Goal: Task Accomplishment & Management: Manage account settings

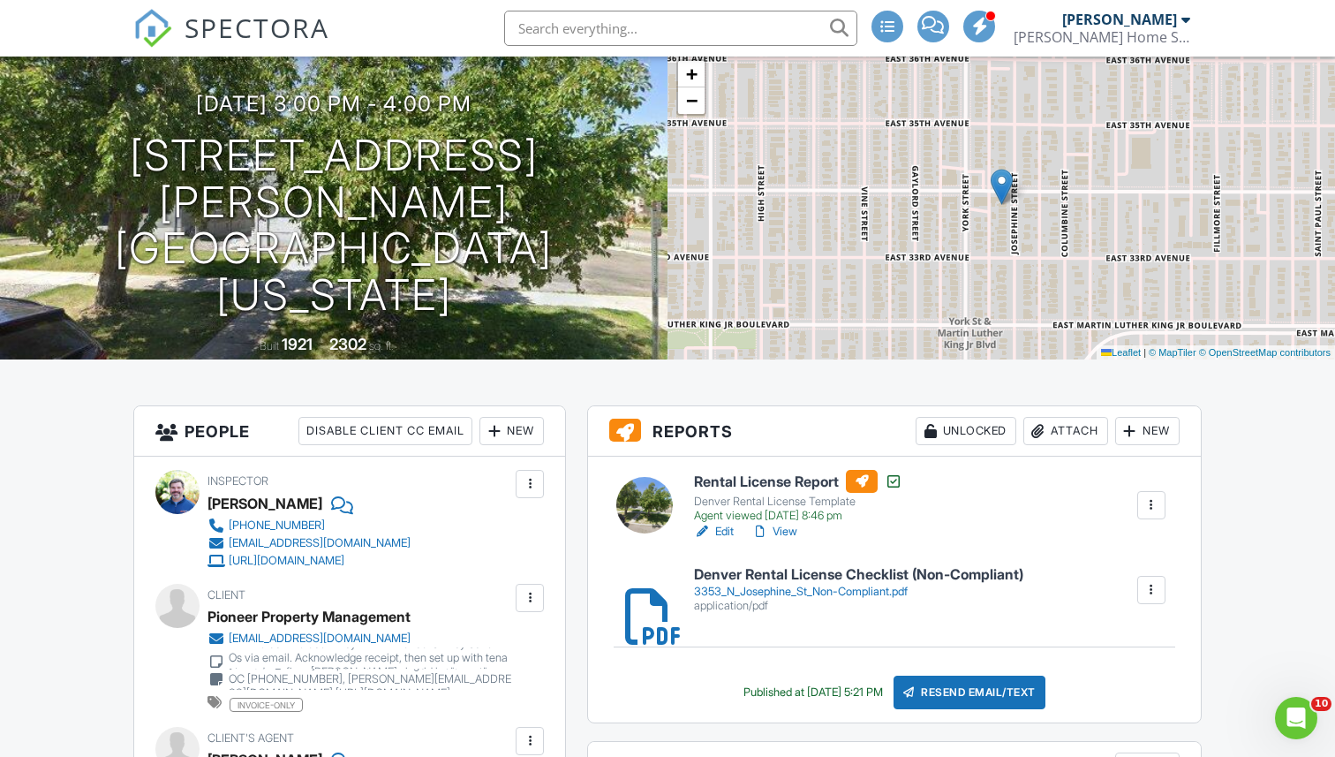
scroll to position [148, 0]
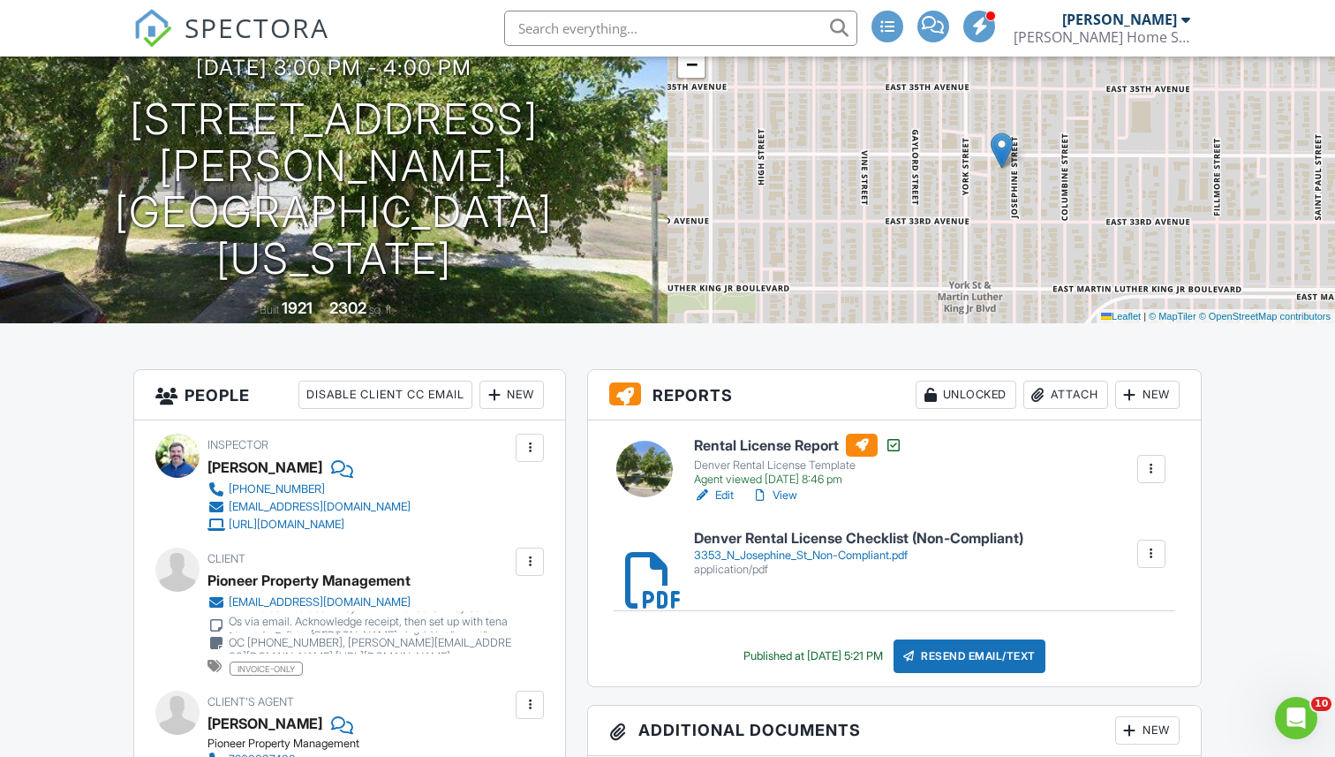
click at [794, 496] on link "View" at bounding box center [774, 496] width 46 height 18
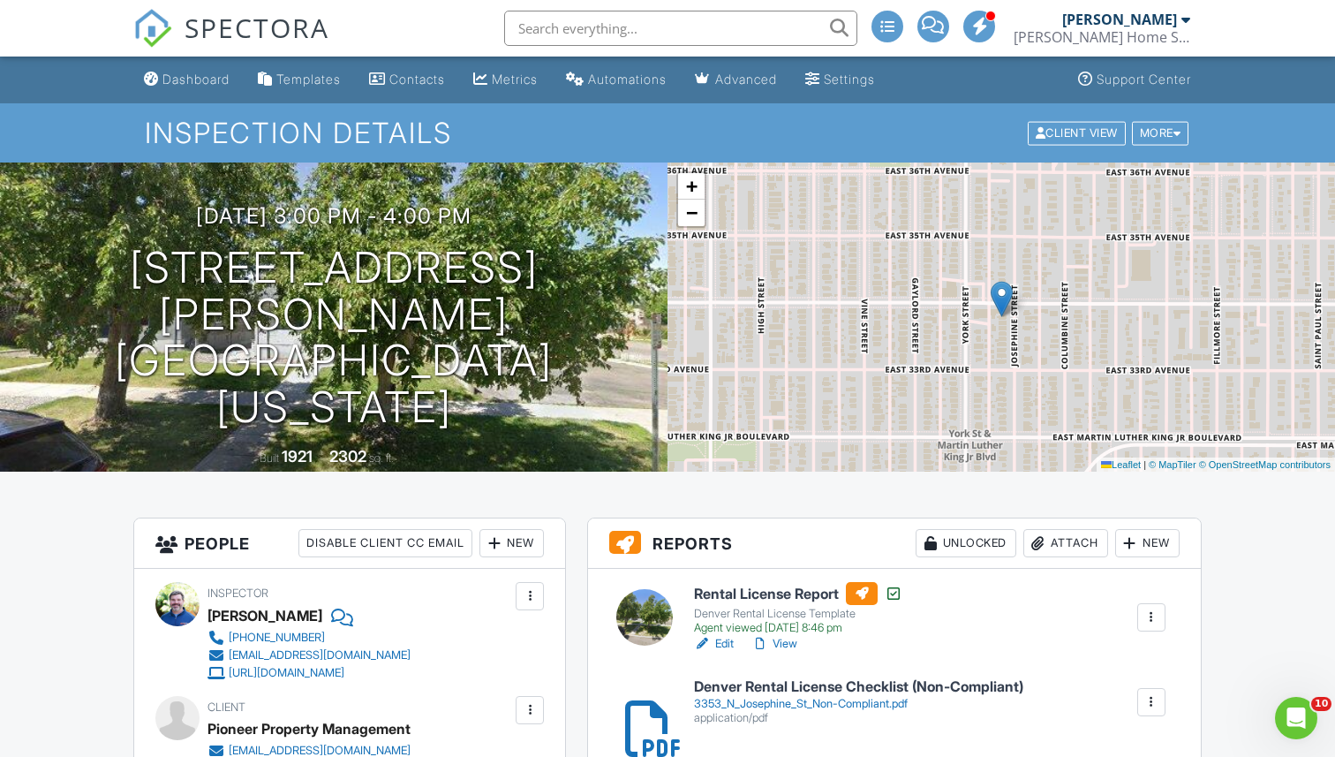
click at [1057, 546] on div "Attach" at bounding box center [1065, 543] width 85 height 28
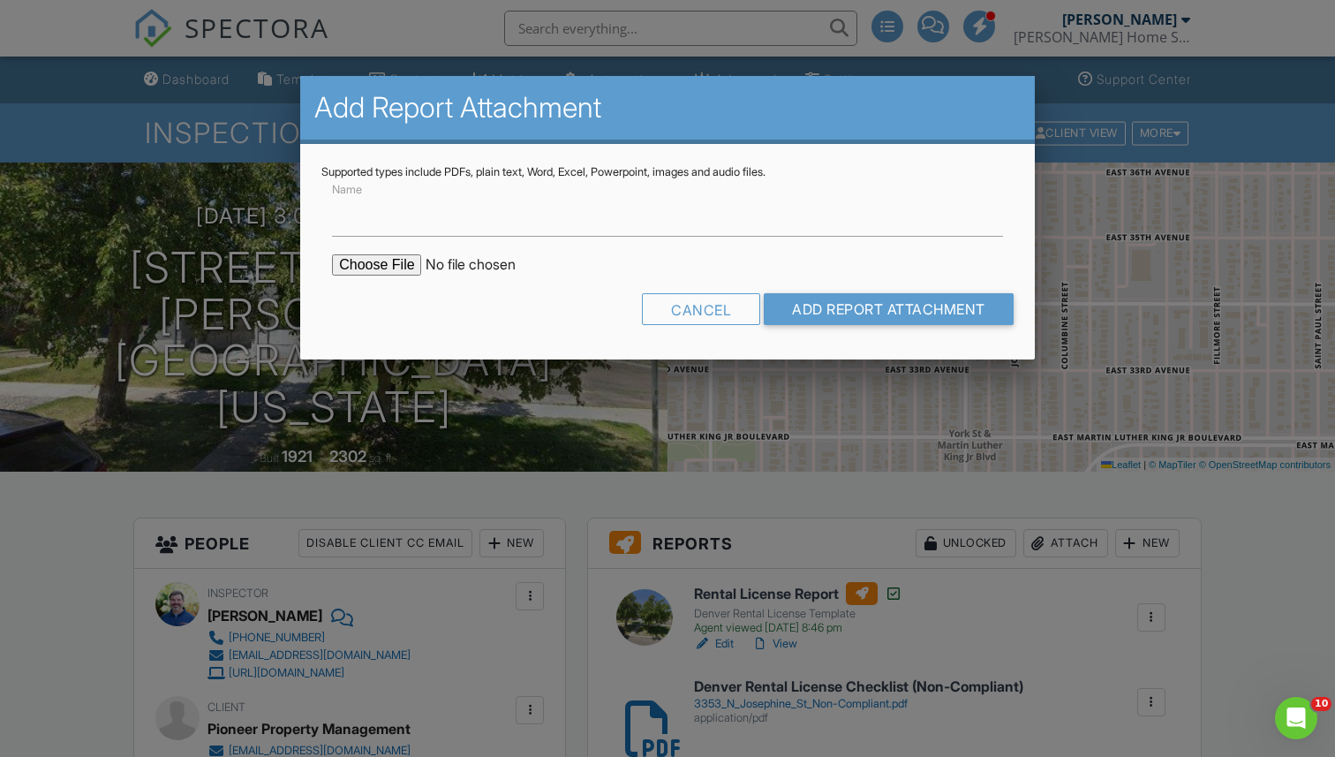
click at [396, 258] on input "file" at bounding box center [482, 264] width 300 height 21
type input "C:\fakepath\3353 N Josephine St_compliant.pdf"
click at [398, 208] on input "Name" at bounding box center [667, 214] width 671 height 43
type input "DENVER RENTAL LICENSE CHECKLIST (COMPLIANT)"
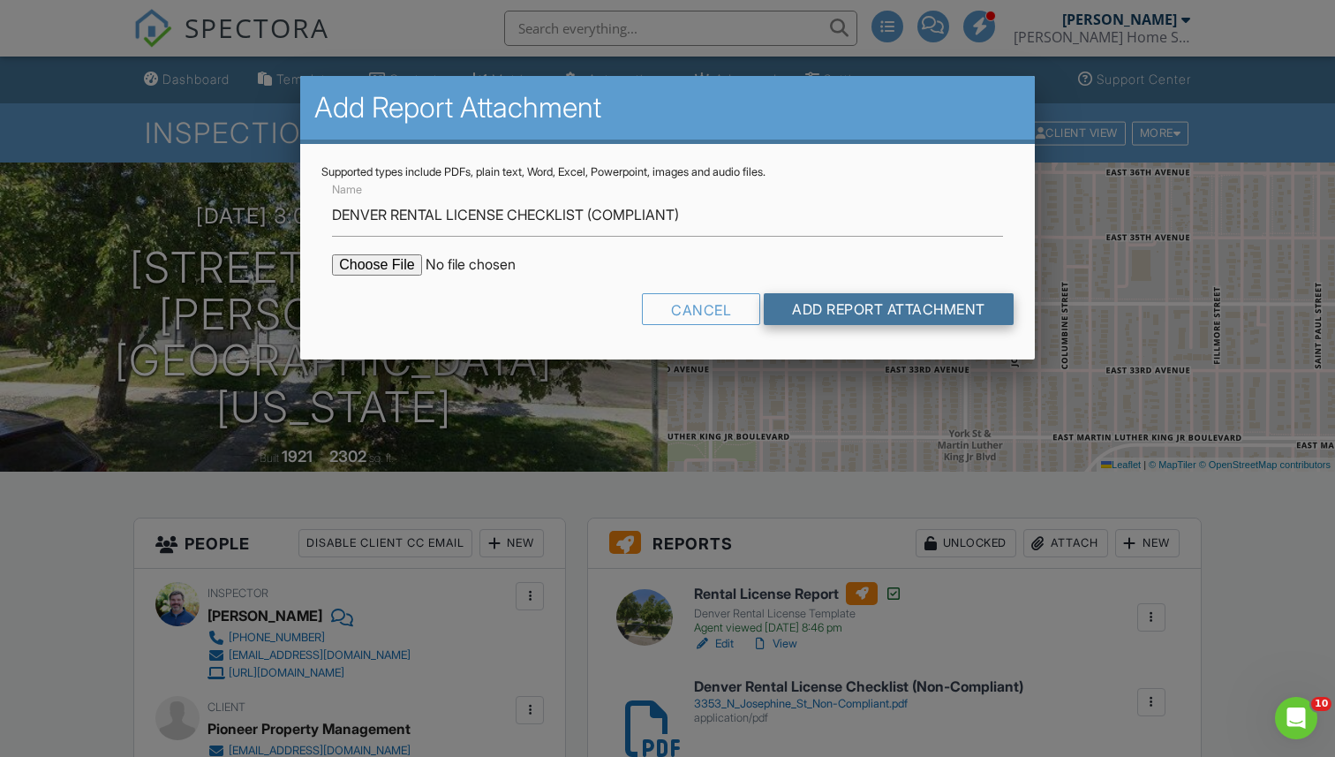
click at [830, 313] on input "Add Report Attachment" at bounding box center [889, 309] width 250 height 32
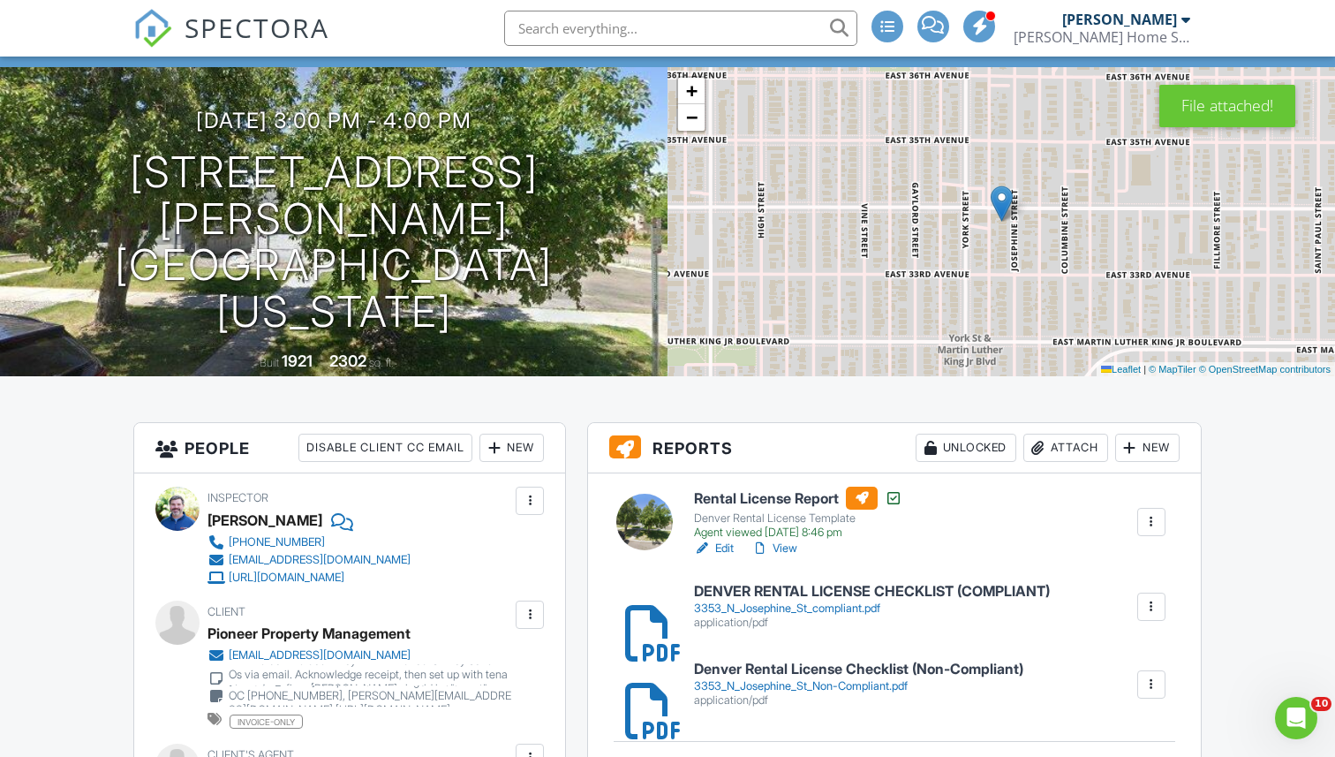
scroll to position [134, 0]
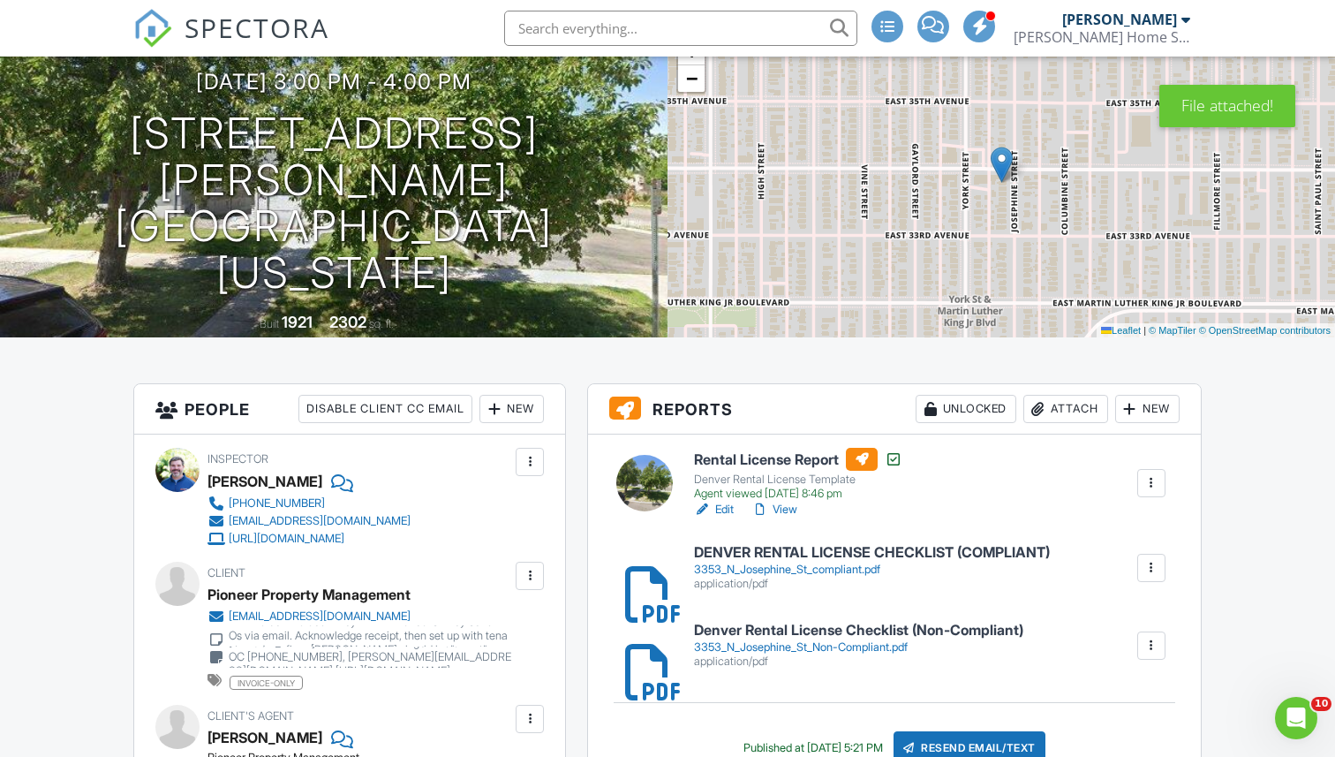
click at [716, 508] on link "Edit" at bounding box center [714, 510] width 40 height 18
